Goal: Transaction & Acquisition: Purchase product/service

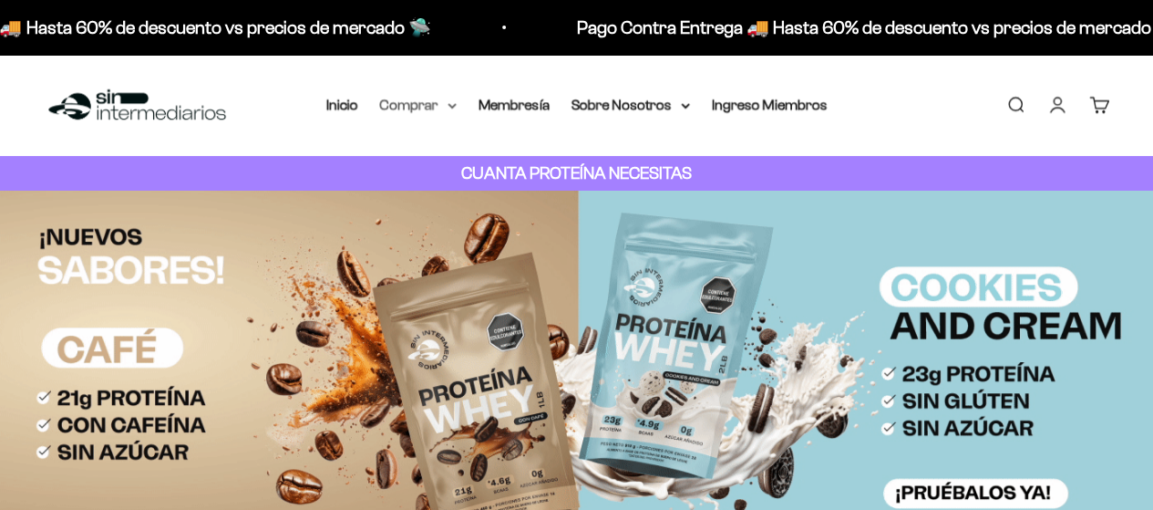
click at [440, 113] on summary "Comprar" at bounding box center [418, 105] width 77 height 24
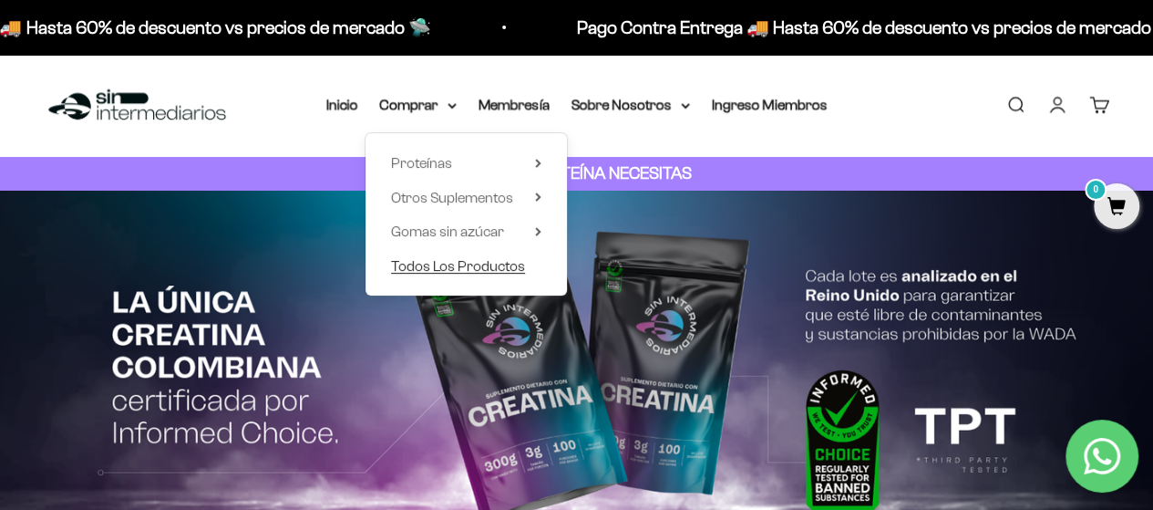
click at [421, 266] on span "Todos Los Productos" at bounding box center [458, 265] width 134 height 15
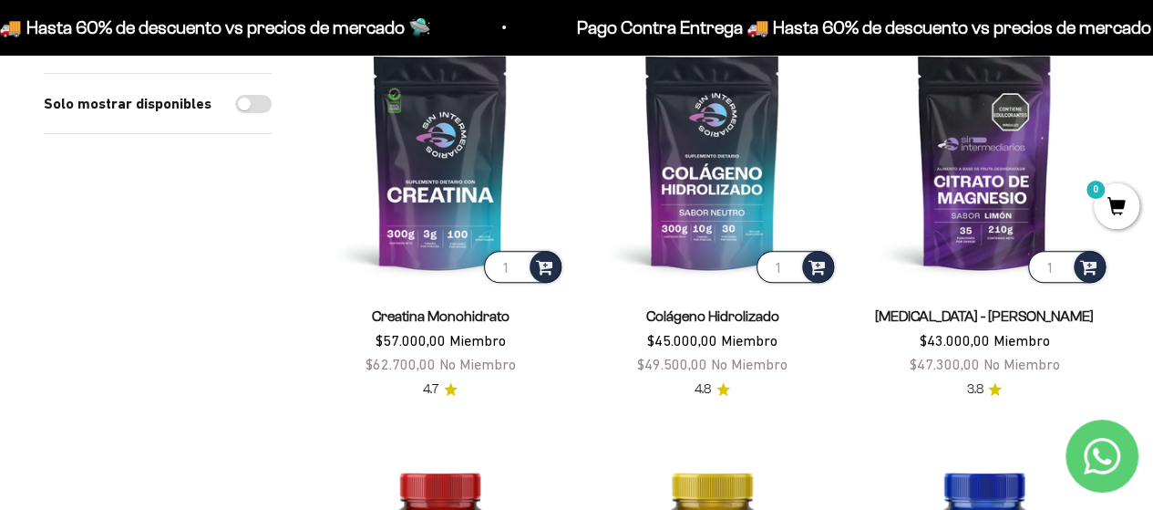
scroll to position [252, 0]
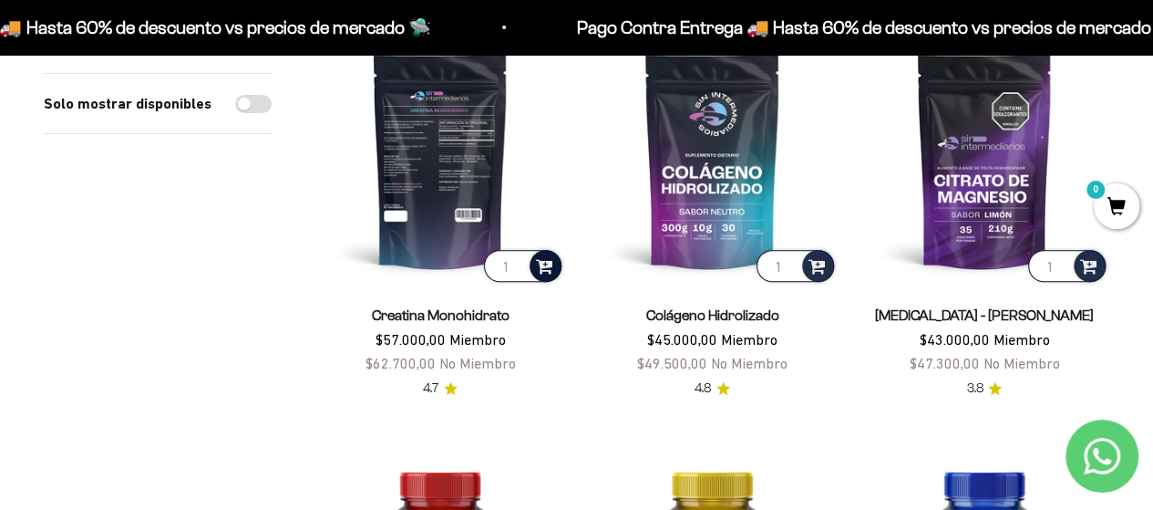
click at [546, 266] on span at bounding box center [544, 264] width 17 height 21
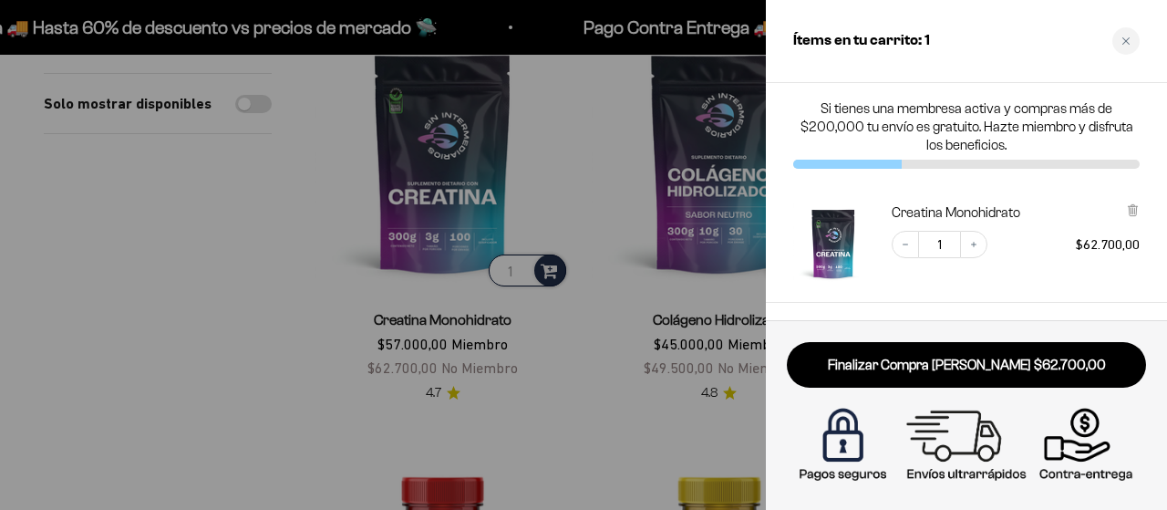
click at [284, 336] on div at bounding box center [583, 255] width 1167 height 510
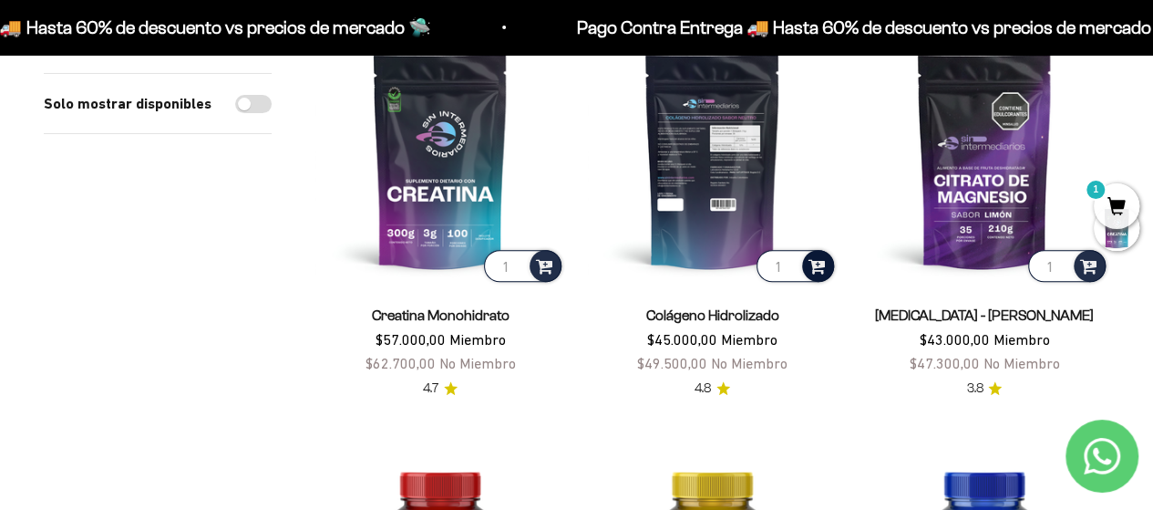
click at [815, 267] on span at bounding box center [817, 264] width 17 height 21
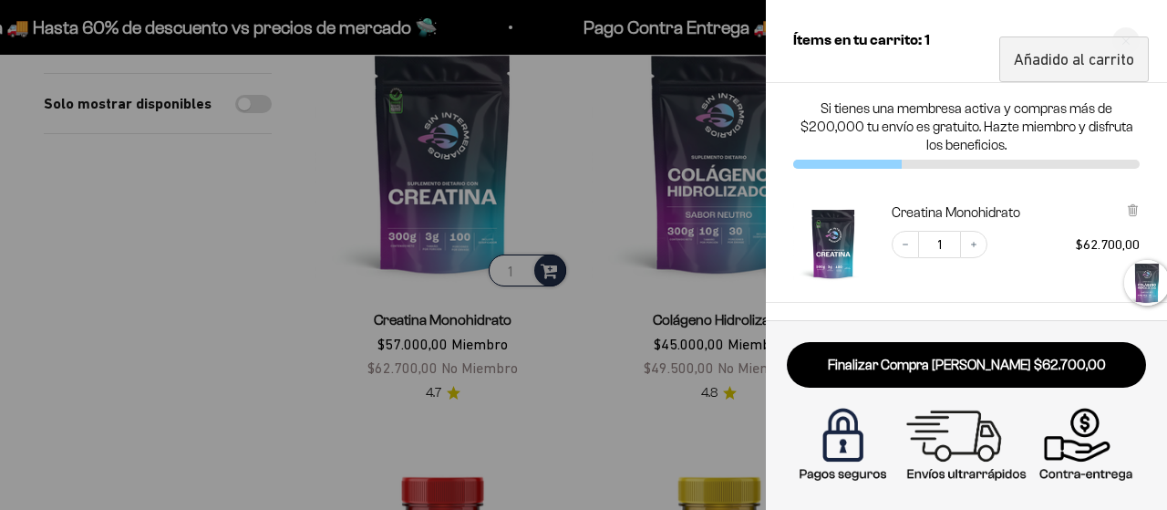
click at [230, 320] on div at bounding box center [583, 255] width 1167 height 510
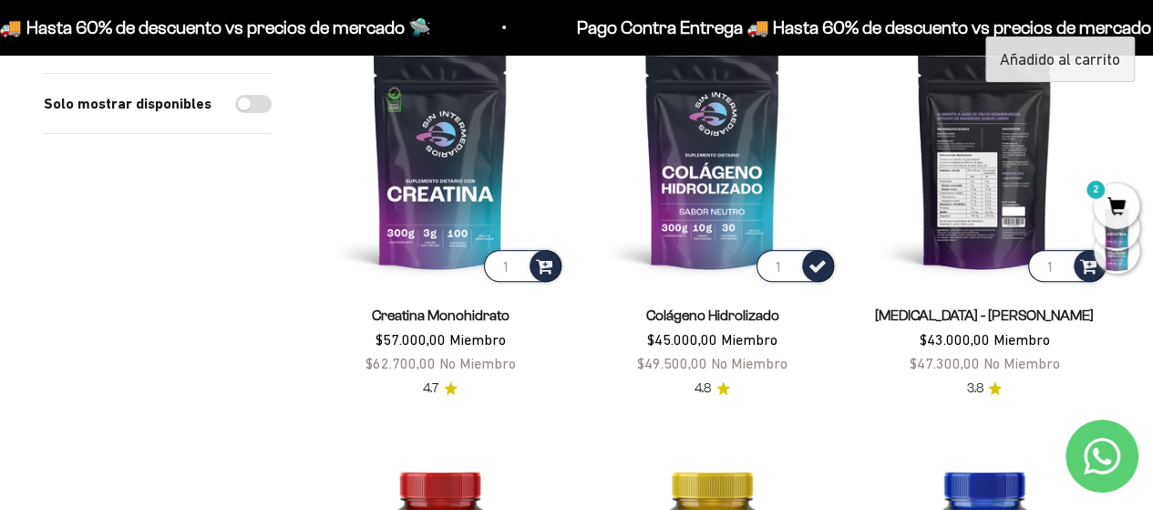
click at [975, 182] on img at bounding box center [985, 161] width 250 height 250
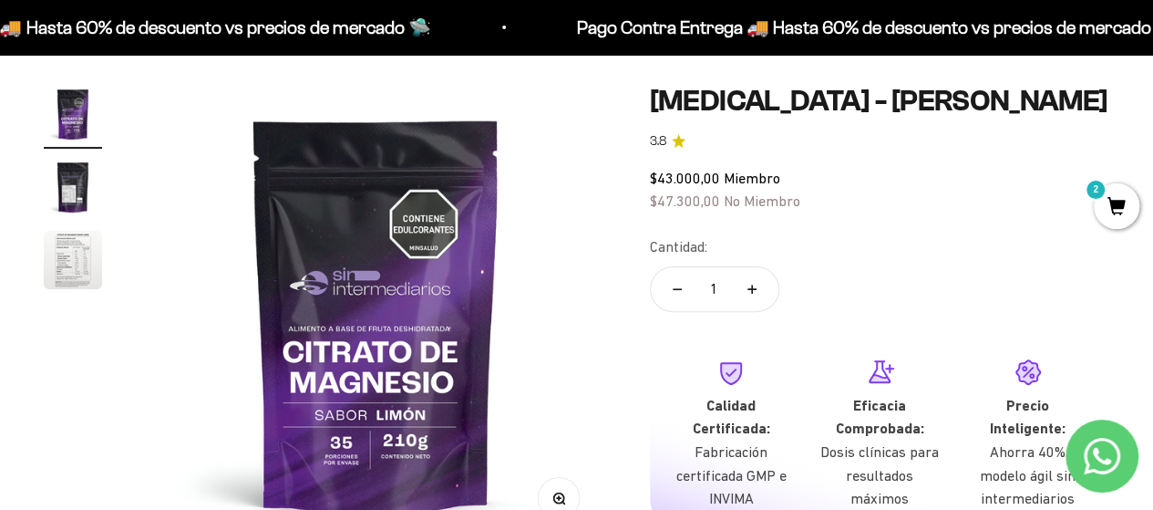
scroll to position [327, 0]
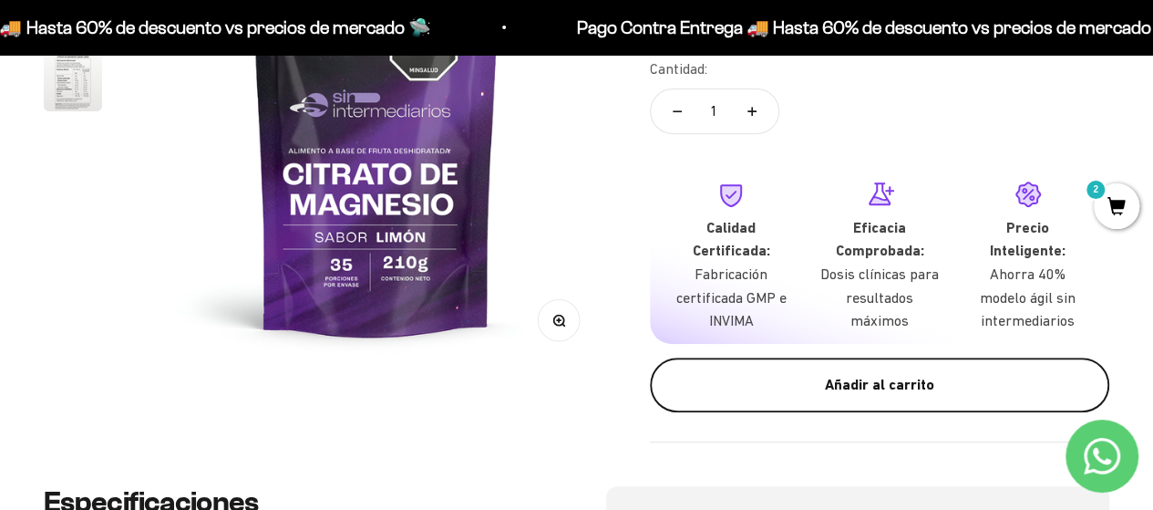
click at [872, 387] on div "Añadir al carrito" at bounding box center [879, 385] width 387 height 24
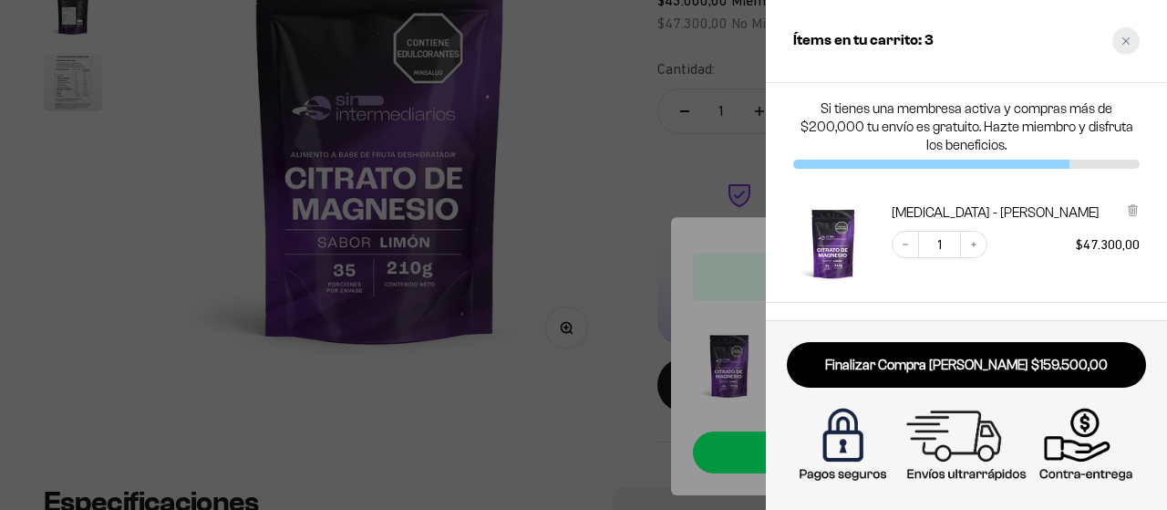
click at [1123, 48] on div "Close cart" at bounding box center [1125, 40] width 27 height 27
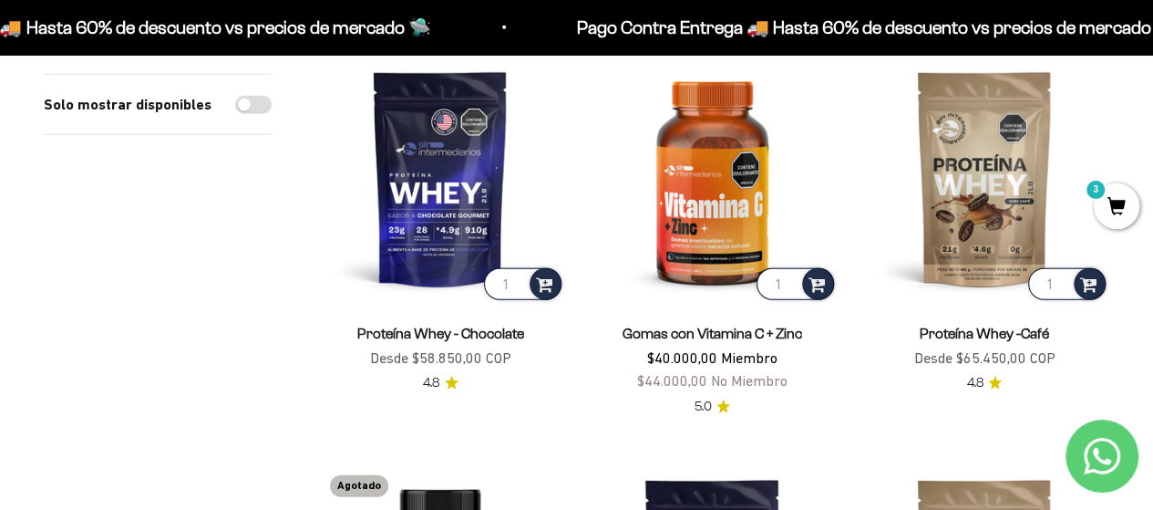
scroll to position [2296, 0]
